Goal: Information Seeking & Learning: Learn about a topic

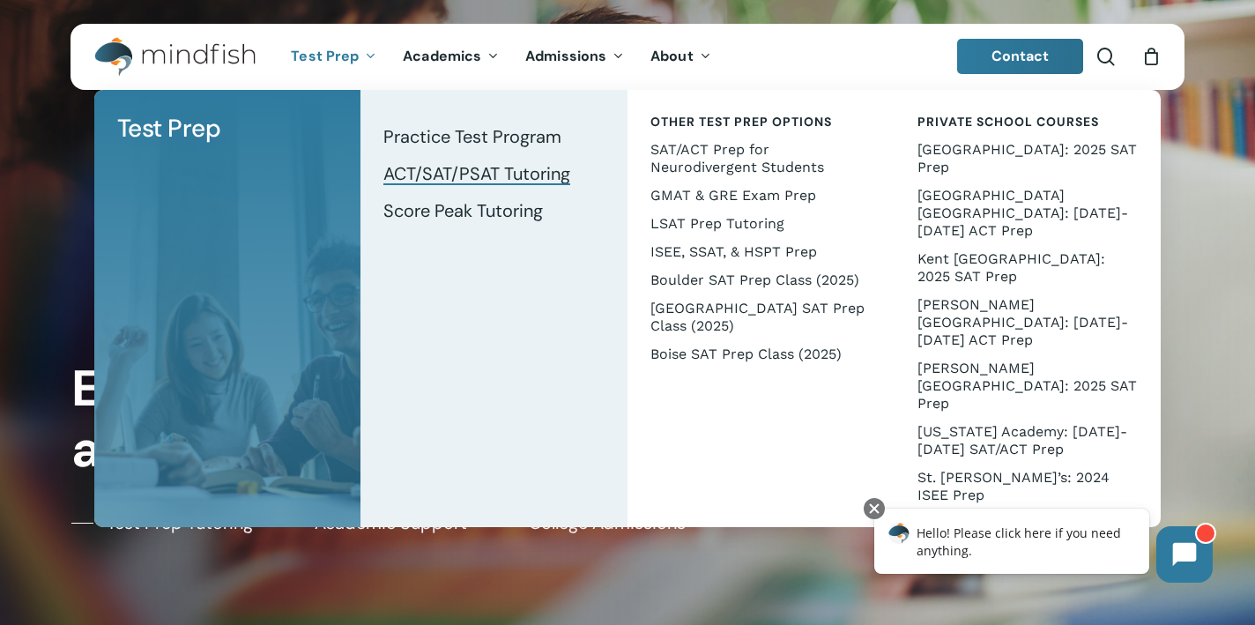
click at [463, 172] on span "ACT/SAT/PSAT Tutoring" at bounding box center [476, 173] width 187 height 23
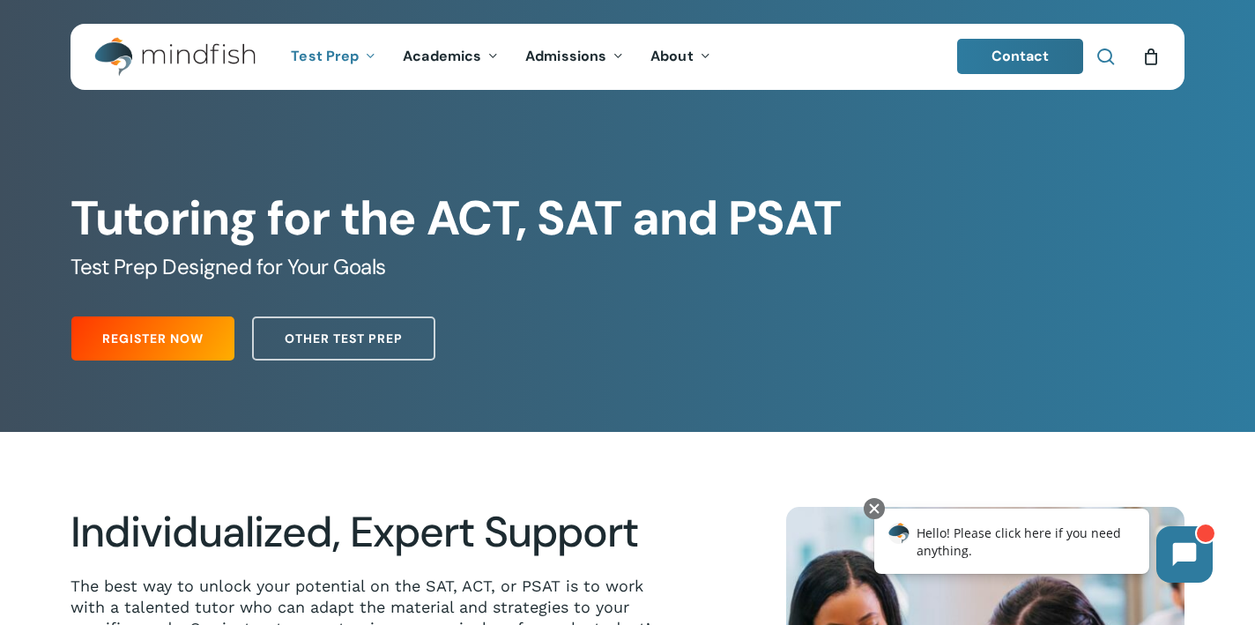
click at [1099, 56] on span "Main Menu" at bounding box center [1106, 57] width 18 height 18
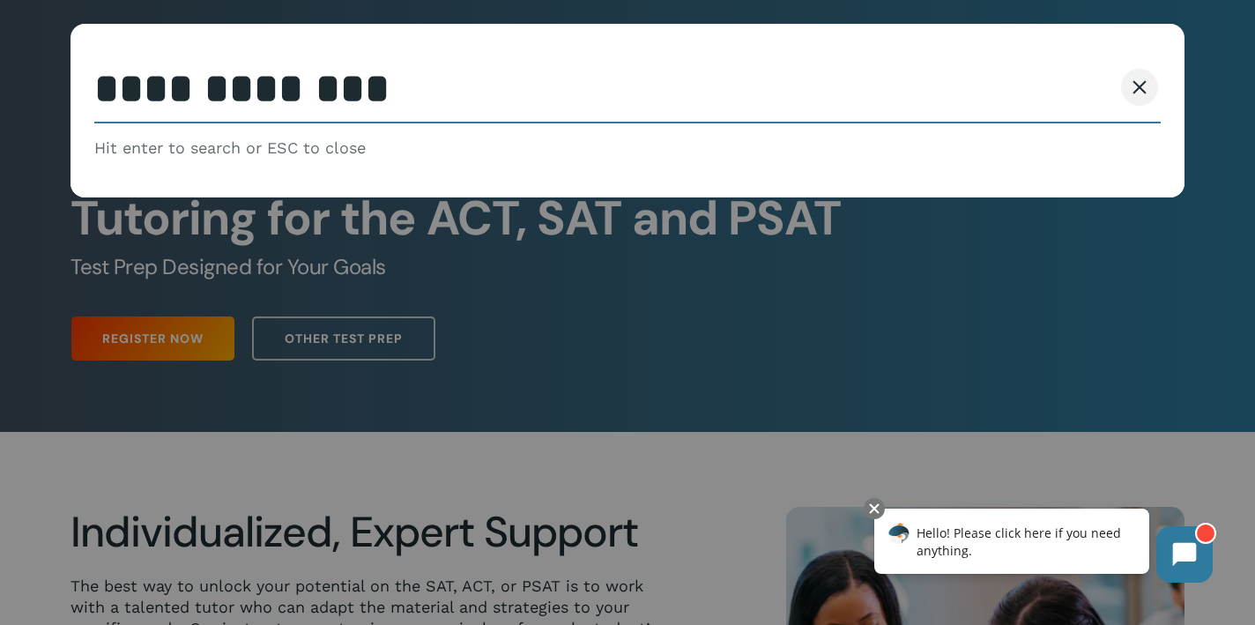
type input "**********"
click at [1071, 87] on button "Search" at bounding box center [1072, 87] width 80 height 37
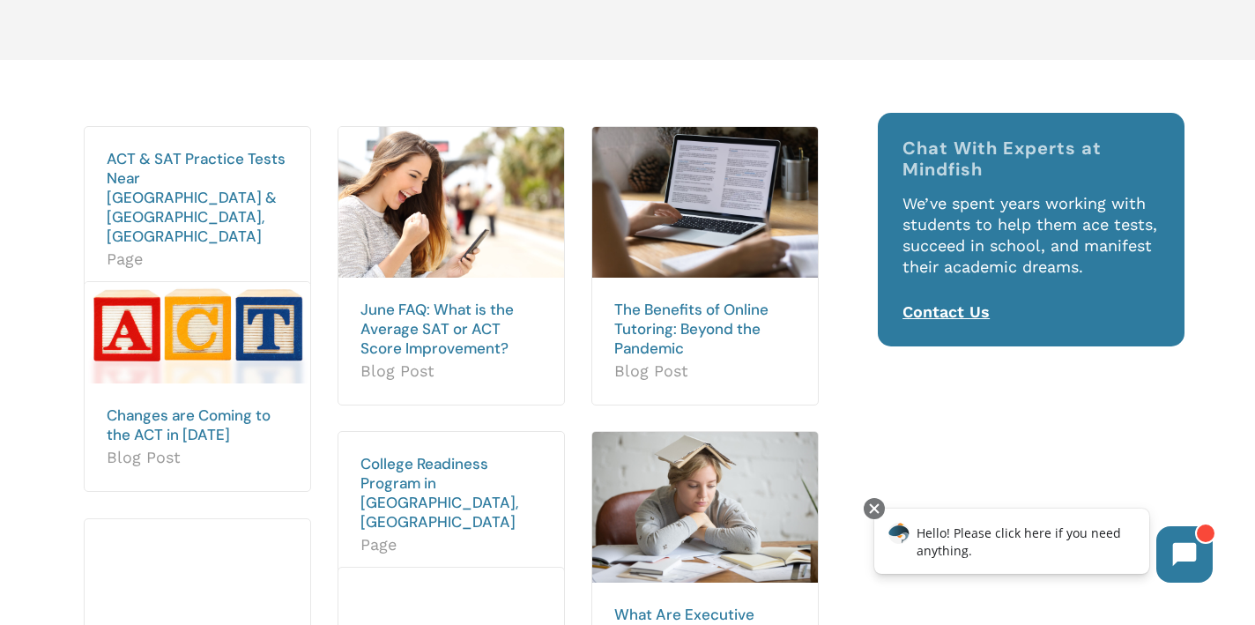
scroll to position [226, 0]
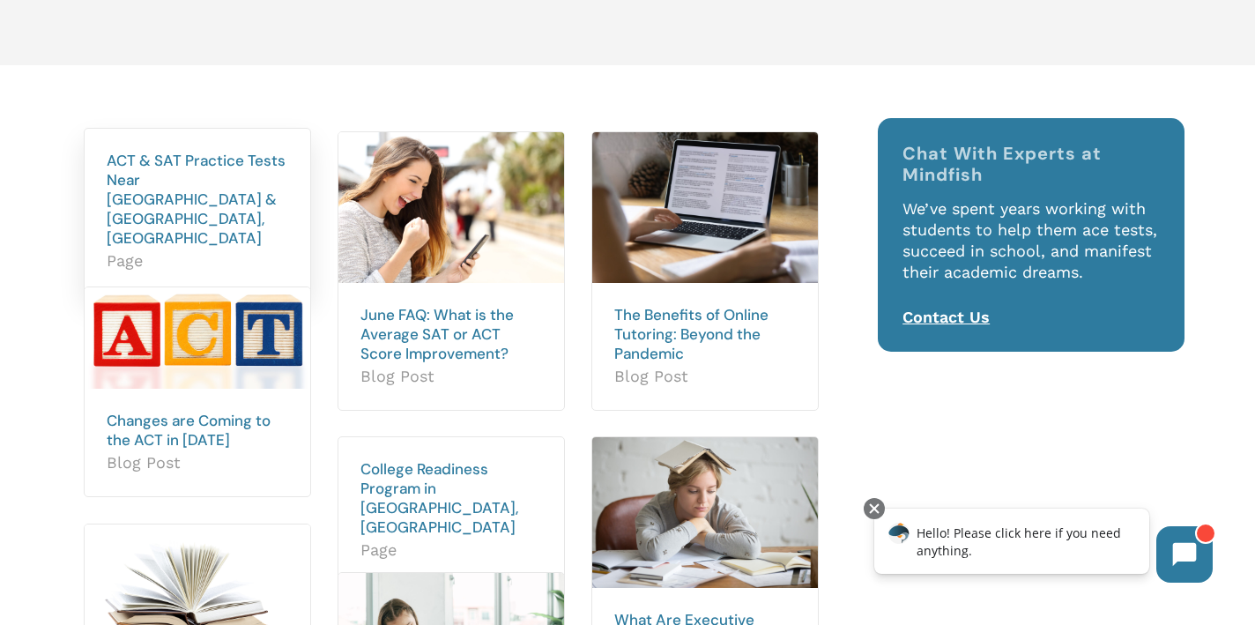
click at [196, 209] on h2 "ACT & SAT Practice Tests Near [GEOGRAPHIC_DATA] & [GEOGRAPHIC_DATA], [GEOGRAPHI…" at bounding box center [198, 211] width 226 height 165
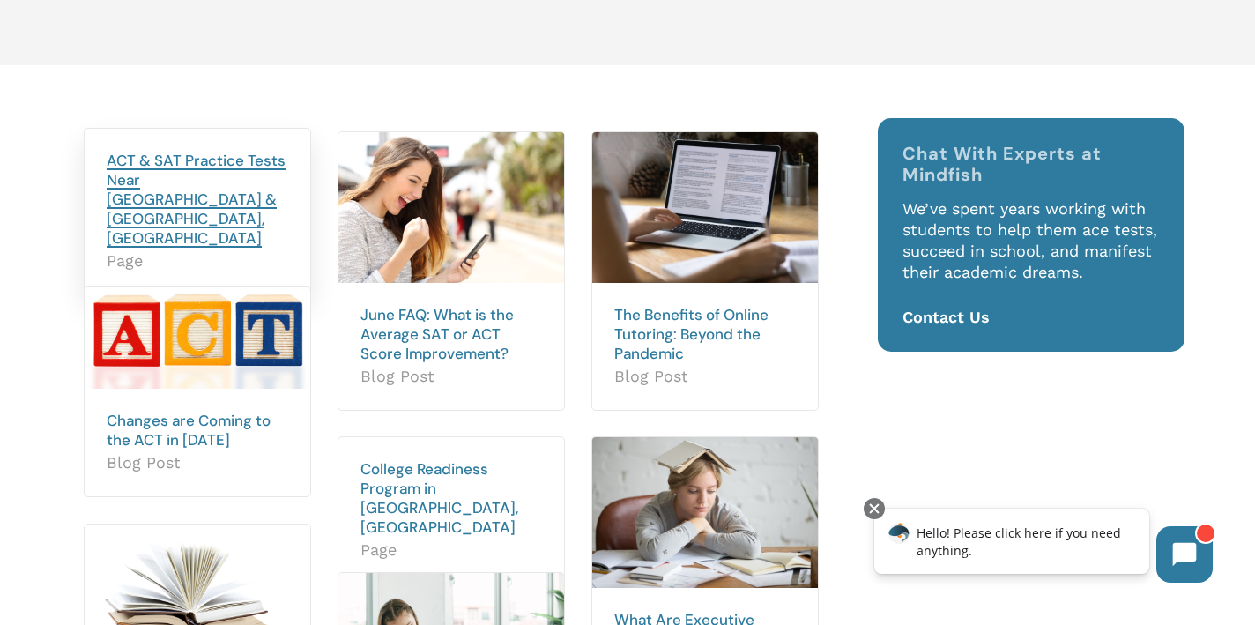
click at [203, 169] on link "ACT & SAT Practice Tests Near [GEOGRAPHIC_DATA] & [GEOGRAPHIC_DATA], [GEOGRAPHI…" at bounding box center [196, 199] width 179 height 97
